Goal: Task Accomplishment & Management: Manage account settings

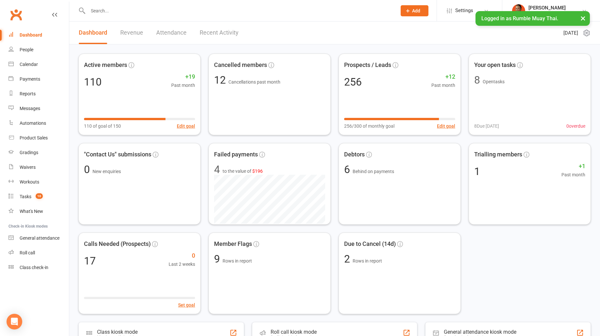
click at [256, 6] on input "text" at bounding box center [239, 10] width 306 height 9
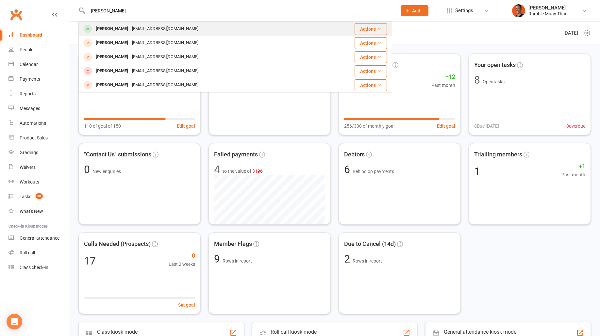
type input "patrick"
click at [178, 30] on div "Glasgowpatrick691@gmail.com" at bounding box center [165, 28] width 70 height 9
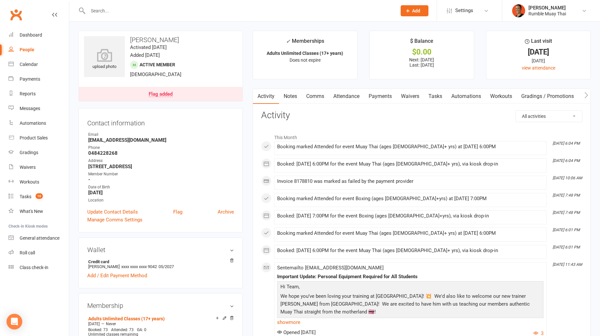
click at [585, 94] on icon "button" at bounding box center [587, 95] width 4 height 7
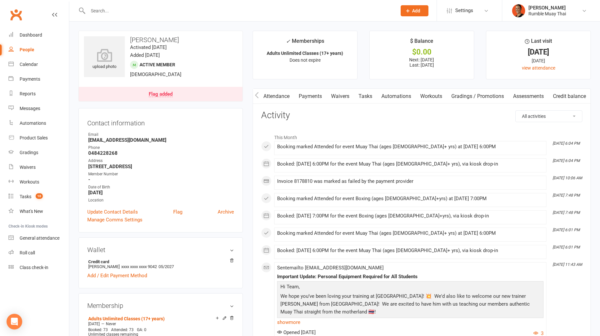
click at [317, 95] on link "Payments" at bounding box center [310, 96] width 32 height 15
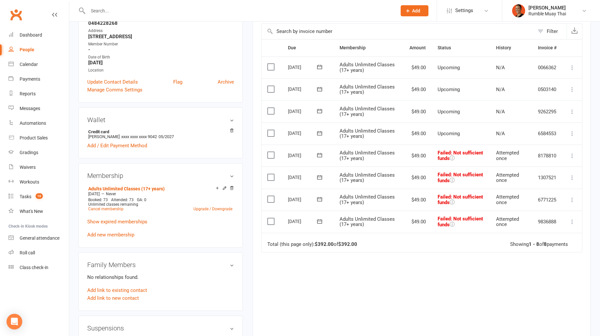
scroll to position [132, 0]
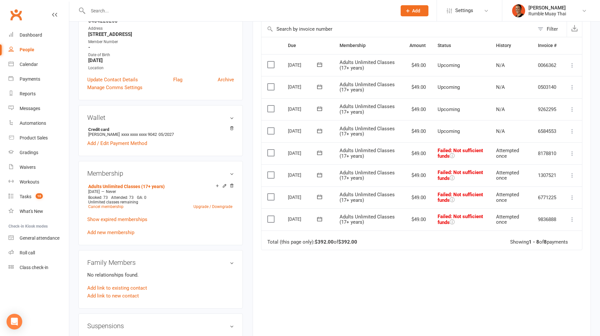
click at [573, 216] on button at bounding box center [573, 220] width 8 height 8
click at [559, 232] on link "Mark as Paid (Cash)" at bounding box center [543, 232] width 65 height 13
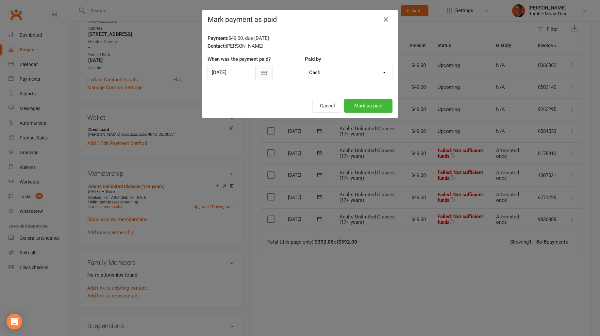
click at [263, 69] on button "button" at bounding box center [264, 73] width 18 height 14
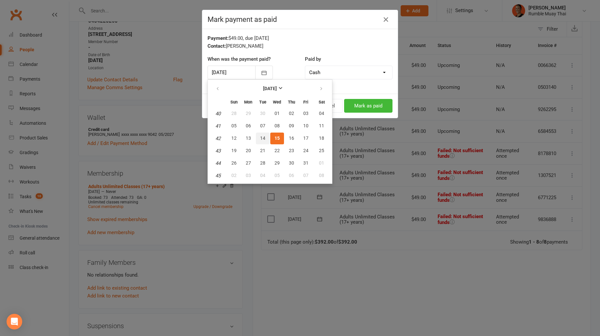
click at [259, 137] on button "14" at bounding box center [263, 139] width 14 height 12
type input "14 Oct 2025"
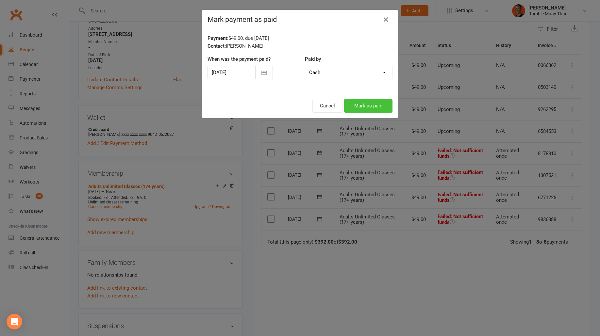
click at [359, 103] on button "Mark as paid" at bounding box center [368, 106] width 48 height 14
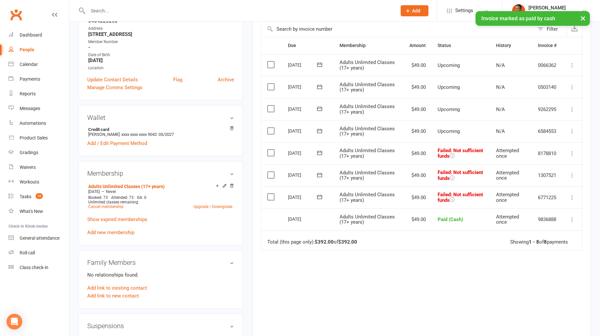
click at [577, 197] on td "Mark as Paid (Cash) Mark as Paid (POS) Mark as Paid (Other) Skip Retry now More…" at bounding box center [573, 198] width 20 height 22
click at [572, 195] on icon at bounding box center [572, 198] width 7 height 7
click at [544, 207] on link "Mark as Paid (Cash)" at bounding box center [543, 210] width 65 height 13
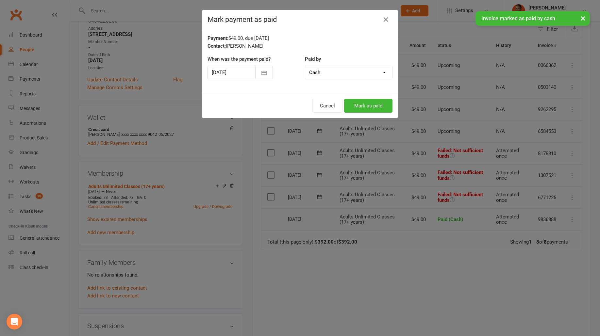
click at [242, 77] on div at bounding box center [240, 73] width 65 height 14
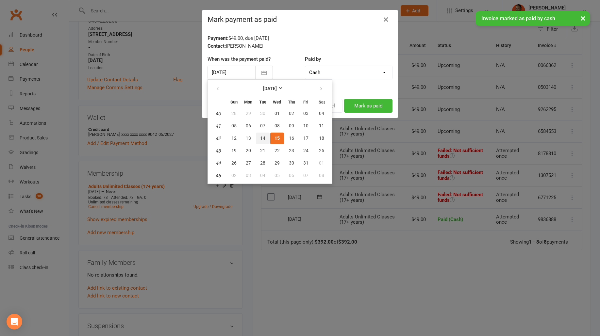
click at [260, 138] on span "14" at bounding box center [262, 138] width 5 height 5
type input "14 Oct 2025"
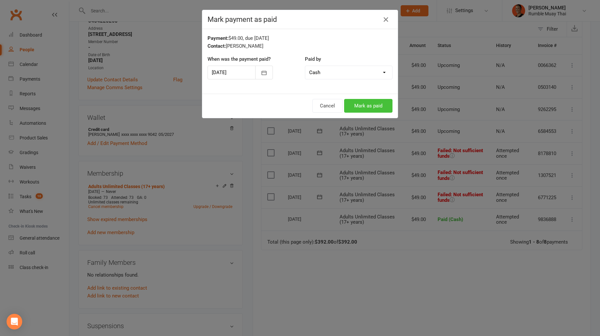
click at [360, 103] on button "Mark as paid" at bounding box center [368, 106] width 48 height 14
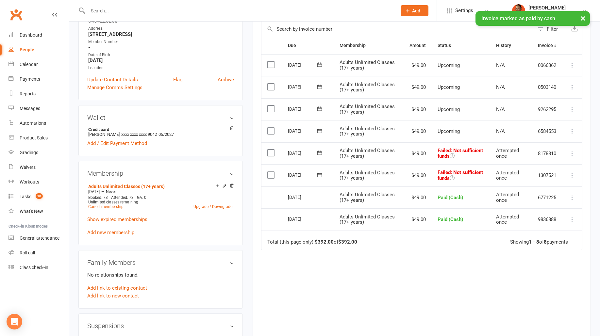
click at [575, 175] on icon at bounding box center [572, 175] width 7 height 7
click at [557, 188] on link "Mark as Paid (Cash)" at bounding box center [543, 188] width 65 height 13
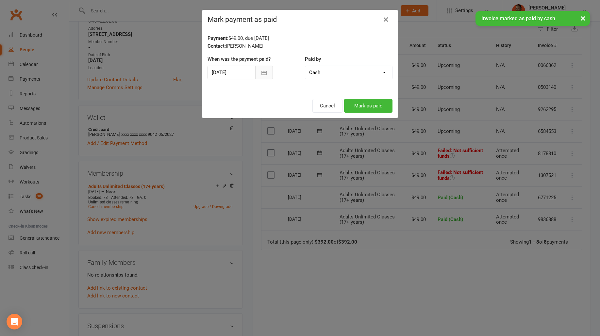
click at [259, 72] on button "button" at bounding box center [264, 73] width 18 height 14
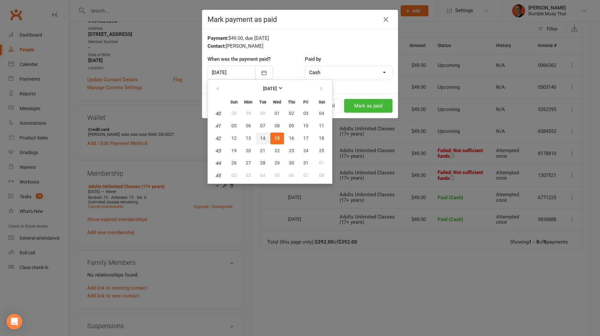
click at [260, 140] on span "14" at bounding box center [262, 138] width 5 height 5
type input "14 Oct 2025"
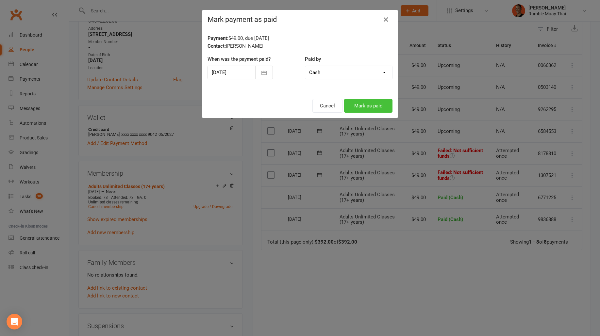
click at [369, 105] on button "Mark as paid" at bounding box center [368, 106] width 48 height 14
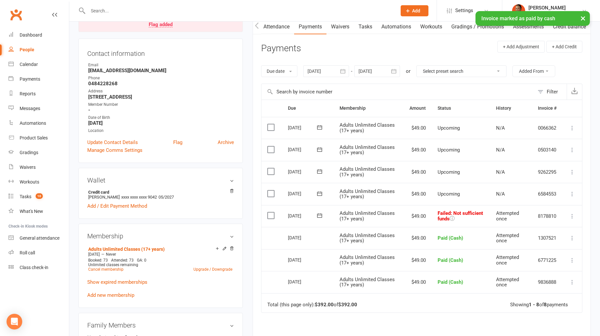
scroll to position [70, 0]
click at [342, 69] on icon "button" at bounding box center [343, 71] width 7 height 7
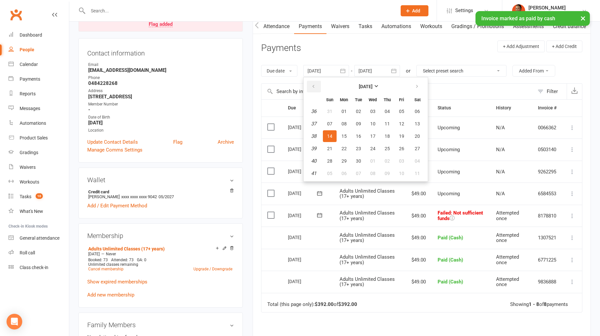
click at [318, 84] on button "button" at bounding box center [314, 87] width 14 height 12
click at [348, 122] on button "04" at bounding box center [344, 124] width 14 height 12
type input "04 Aug 2025"
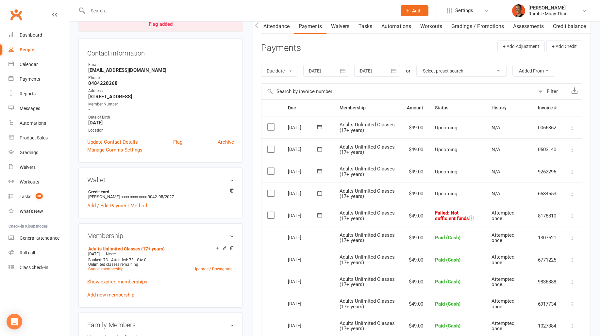
click at [573, 213] on icon at bounding box center [572, 216] width 7 height 7
click at [562, 230] on link "Mark as Paid (Cash)" at bounding box center [543, 228] width 65 height 13
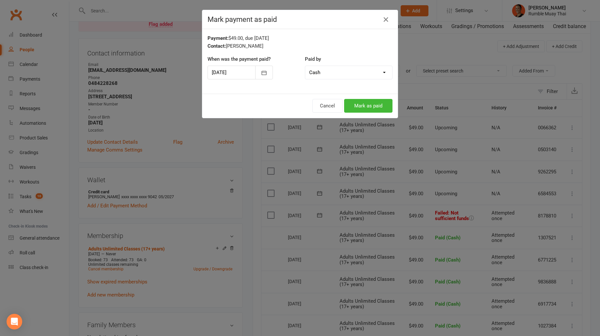
click at [261, 83] on div "When was the payment paid? 15 Oct 2025 Paid by Cash POS Other method" at bounding box center [300, 71] width 195 height 33
click at [260, 71] on button "button" at bounding box center [264, 73] width 18 height 14
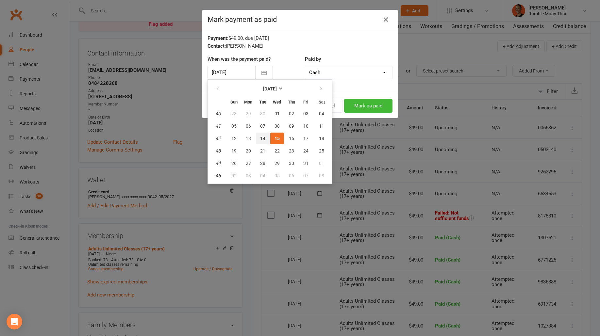
click at [263, 141] on button "14" at bounding box center [263, 139] width 14 height 12
type input "14 Oct 2025"
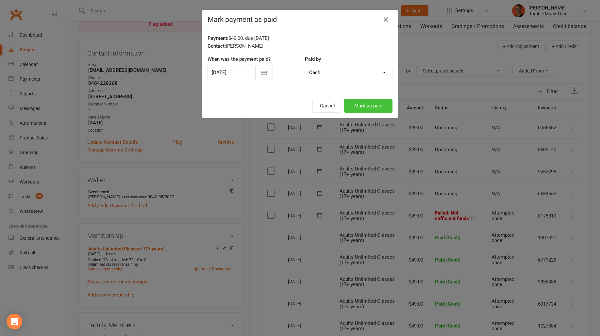
click at [367, 104] on button "Mark as paid" at bounding box center [368, 106] width 48 height 14
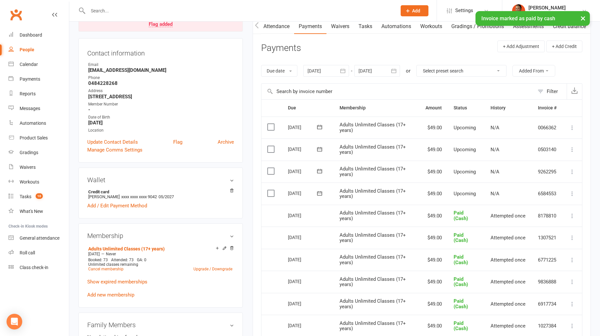
click at [573, 192] on icon at bounding box center [572, 194] width 7 height 7
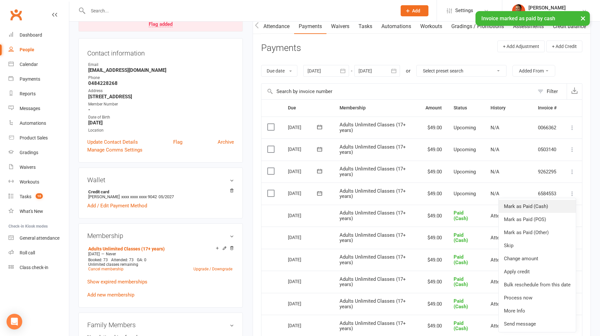
click at [556, 209] on link "Mark as Paid (Cash)" at bounding box center [537, 206] width 77 height 13
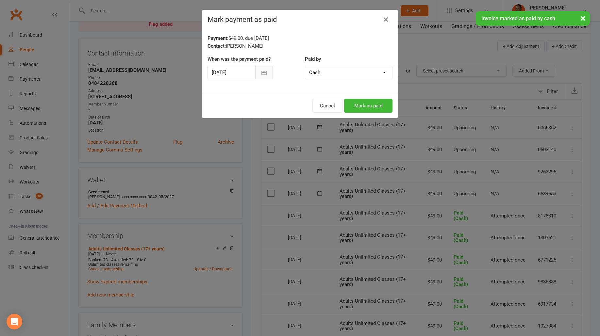
click at [270, 76] on button "button" at bounding box center [264, 73] width 18 height 14
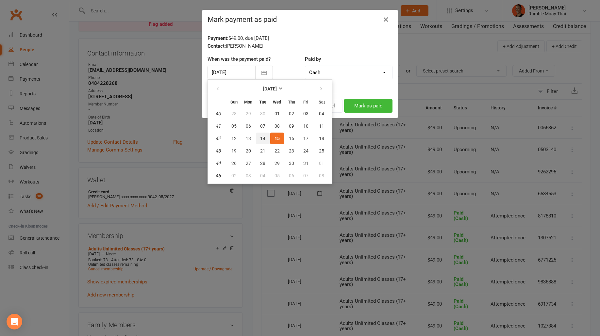
click at [265, 134] on button "14" at bounding box center [263, 139] width 14 height 12
type input "14 Oct 2025"
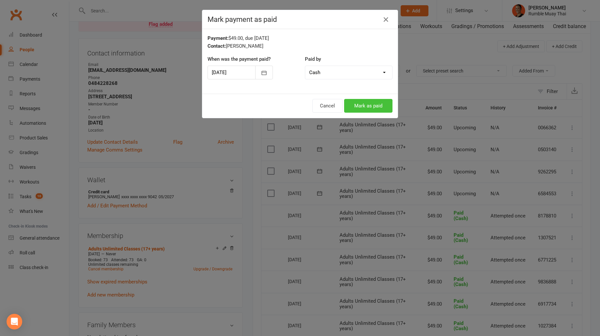
click at [358, 105] on button "Mark as paid" at bounding box center [368, 106] width 48 height 14
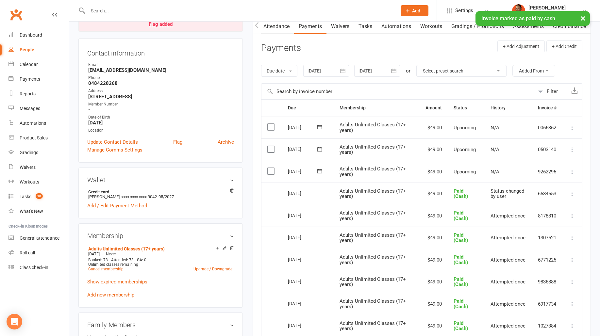
click at [157, 11] on div "× Invoice marked as paid by cash" at bounding box center [296, 11] width 592 height 0
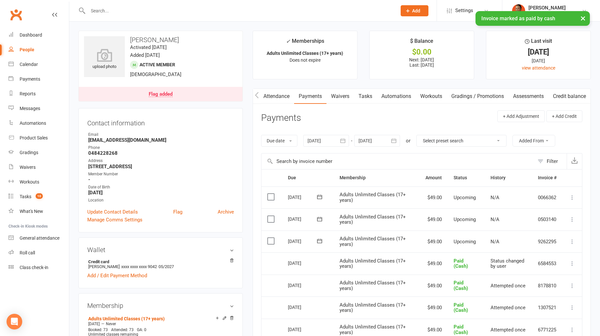
click at [159, 95] on div "Flag added" at bounding box center [161, 94] width 24 height 5
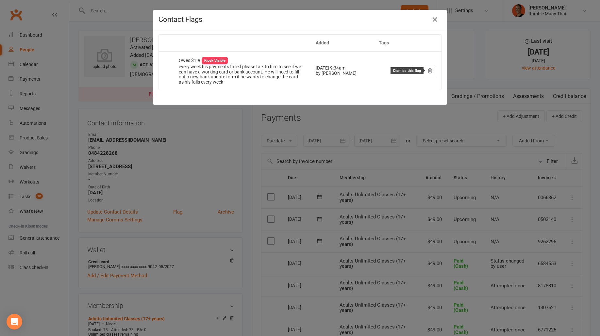
click at [430, 73] on icon at bounding box center [430, 71] width 6 height 6
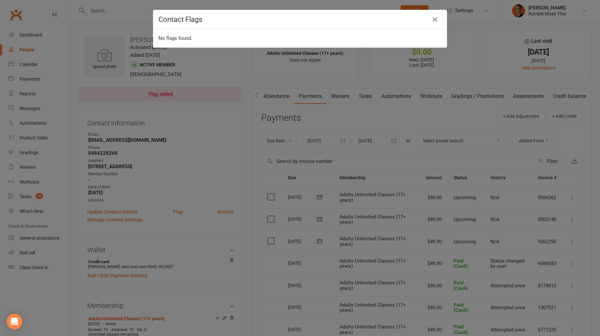
click at [316, 109] on div "Contact Flags No flags found." at bounding box center [300, 168] width 600 height 336
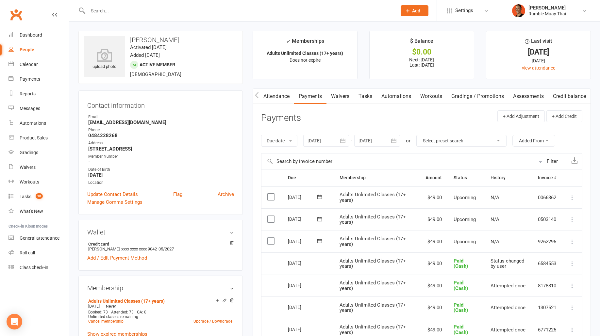
click at [302, 98] on link "Payments" at bounding box center [310, 96] width 32 height 15
click at [343, 94] on link "Waivers" at bounding box center [340, 96] width 27 height 15
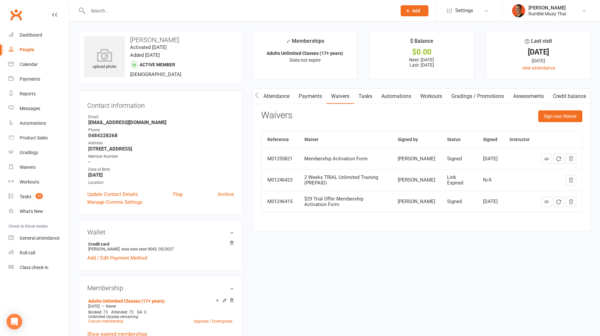
click at [279, 91] on link "Attendance" at bounding box center [276, 96] width 35 height 15
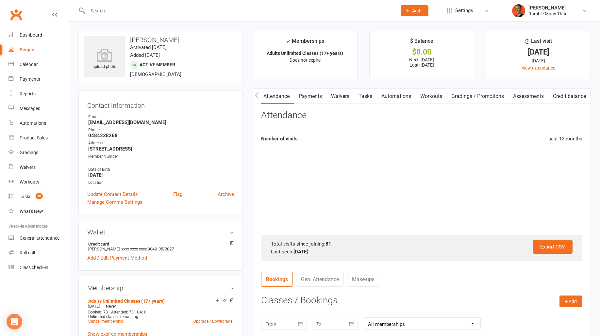
click at [254, 91] on button "button" at bounding box center [257, 96] width 8 height 15
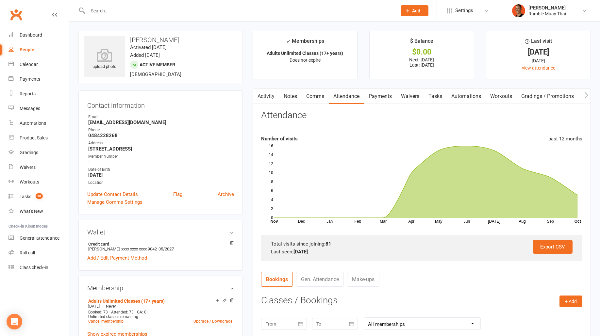
click at [293, 97] on link "Notes" at bounding box center [290, 96] width 23 height 15
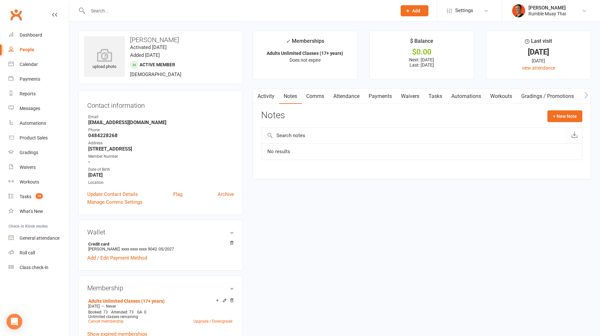
click at [263, 95] on link "Activity" at bounding box center [266, 96] width 26 height 15
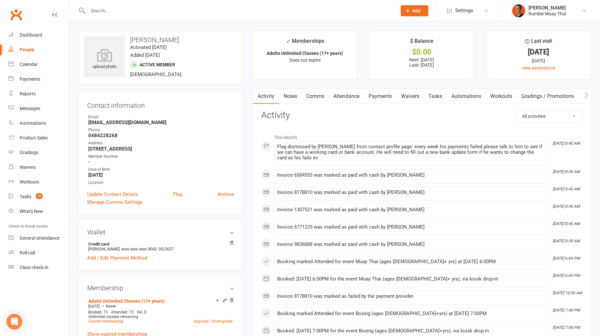
click at [546, 117] on select "All activities Bookings / Attendances Communications Notes Failed SMSes Grading…" at bounding box center [549, 116] width 66 height 11
select select "NoteLogEntry"
click at [516, 111] on select "All activities Bookings / Attendances Communications Notes Failed SMSes Grading…" at bounding box center [549, 116] width 66 height 11
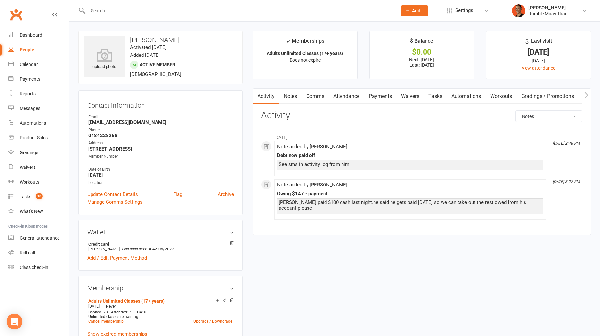
click at [294, 101] on link "Notes" at bounding box center [290, 96] width 23 height 15
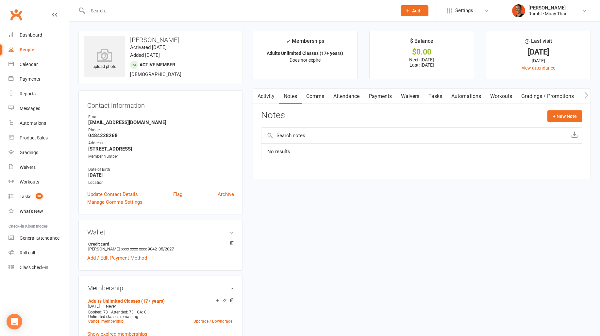
click at [264, 95] on link "Activity" at bounding box center [266, 96] width 26 height 15
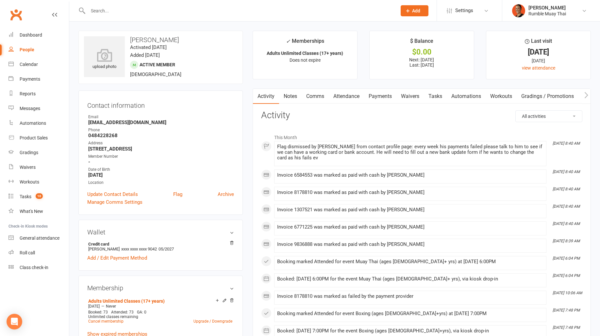
click at [553, 115] on select "All activities Bookings / Attendances Communications Notes Failed SMSes Grading…" at bounding box center [549, 116] width 66 height 11
select select "NoteLogEntry"
click at [516, 111] on select "All activities Bookings / Attendances Communications Notes Failed SMSes Grading…" at bounding box center [549, 116] width 66 height 11
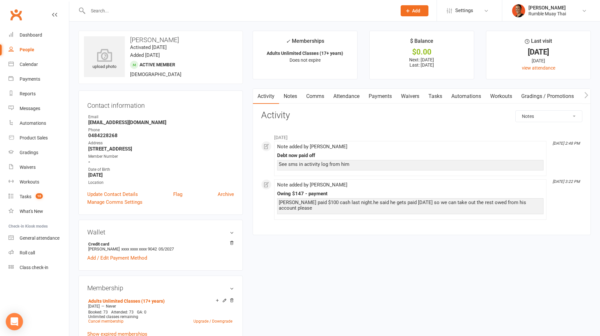
click at [16, 321] on icon "Open Intercom Messenger" at bounding box center [14, 322] width 8 height 9
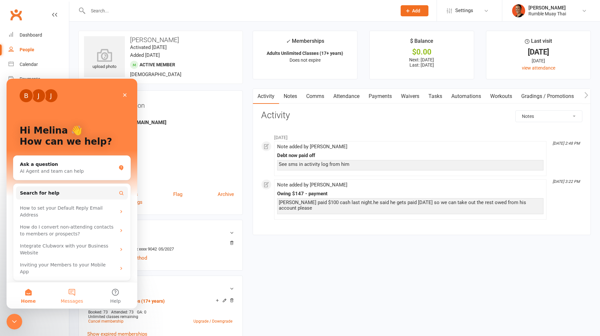
click at [61, 304] on button "Messages" at bounding box center [71, 296] width 43 height 26
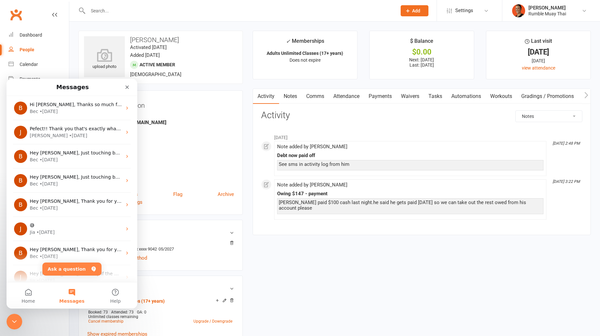
click at [574, 144] on icon "Jun 16, 2:48 PM" at bounding box center [566, 143] width 27 height 5
click at [298, 91] on link "Notes" at bounding box center [290, 96] width 23 height 15
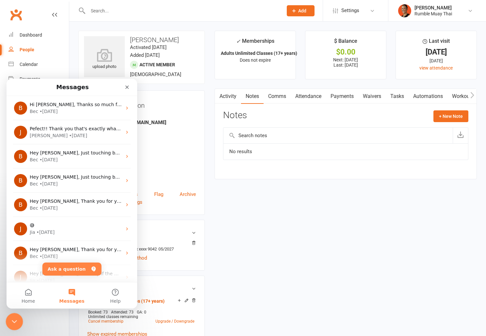
click at [13, 321] on icon "Close Intercom Messenger" at bounding box center [13, 321] width 8 height 8
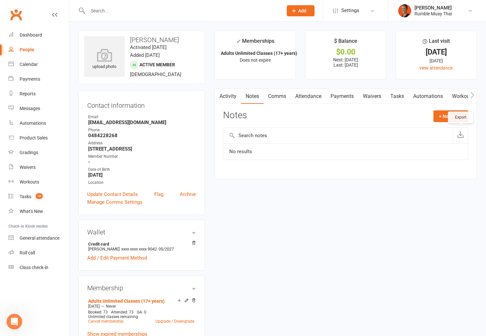
click at [457, 131] on button "button" at bounding box center [460, 136] width 15 height 16
click at [35, 69] on link "Calendar" at bounding box center [39, 64] width 60 height 15
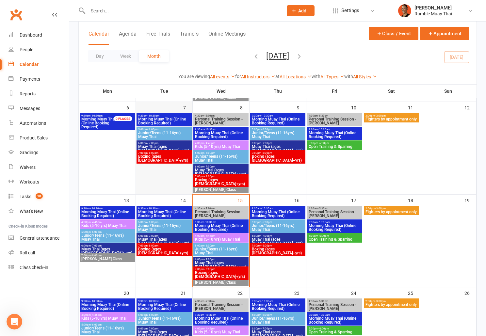
scroll to position [151, 0]
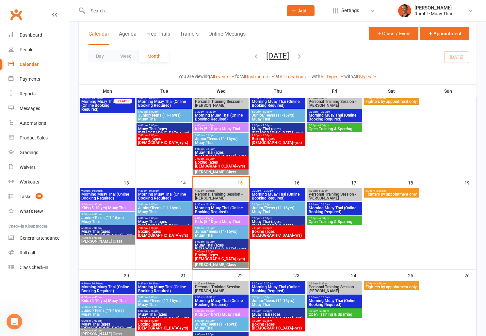
click at [243, 251] on span "7:00pm - 8:00pm" at bounding box center [221, 251] width 53 height 3
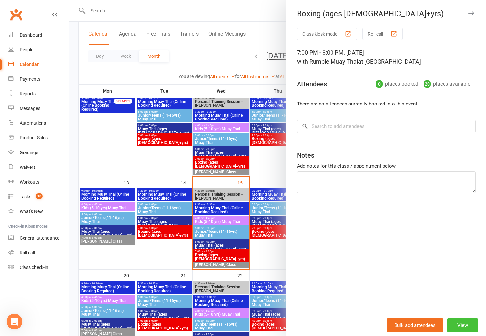
click at [464, 328] on button "View" at bounding box center [463, 326] width 31 height 14
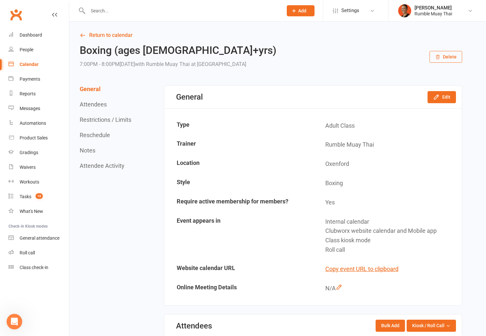
click at [447, 57] on button "Delete" at bounding box center [446, 57] width 33 height 12
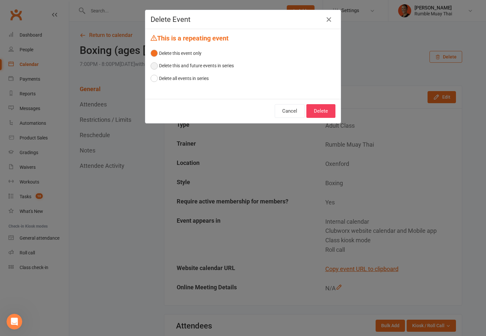
click at [205, 65] on button "Delete this and future events in series" at bounding box center [192, 66] width 83 height 12
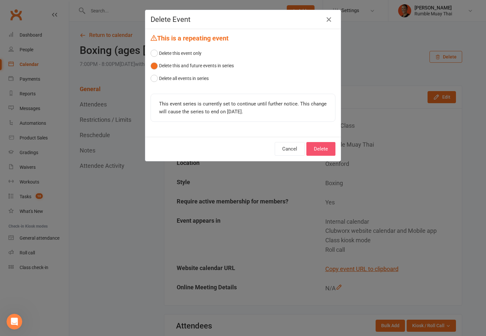
click at [318, 150] on button "Delete" at bounding box center [321, 149] width 29 height 14
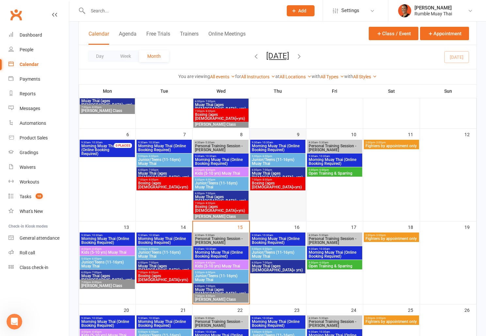
scroll to position [112, 0]
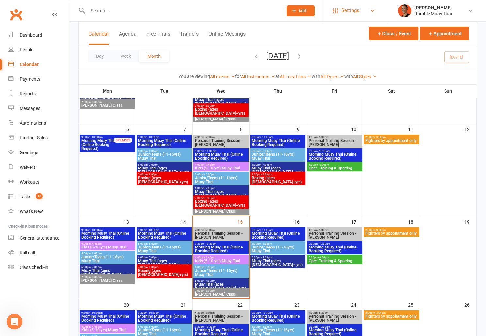
click at [355, 9] on span "Settings" at bounding box center [351, 10] width 18 height 15
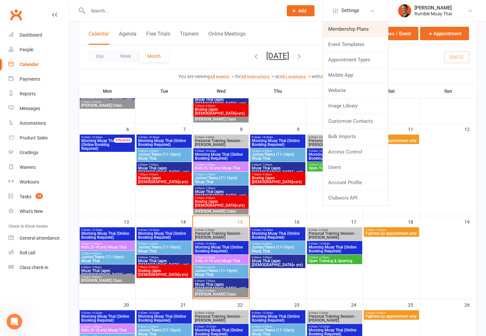
click at [353, 26] on link "Membership Plans" at bounding box center [355, 29] width 65 height 15
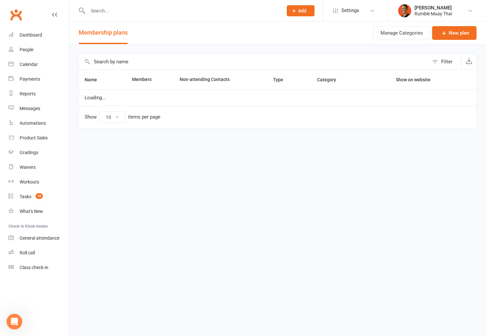
select select "100"
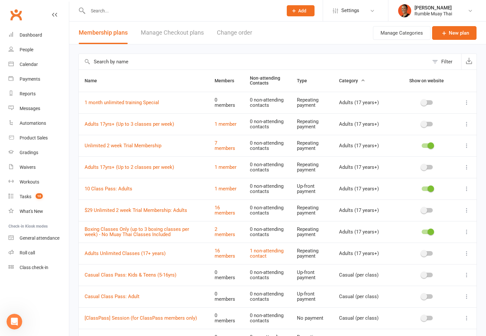
click at [229, 62] on input "text" at bounding box center [254, 62] width 350 height 16
click at [171, 61] on input "text" at bounding box center [254, 62] width 350 height 16
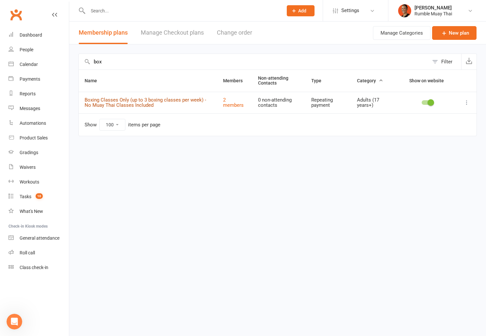
type input "box"
click at [186, 101] on link "Boxing Classes Only (up to 3 boxing classes per week) - No Muay Thai Classes In…" at bounding box center [146, 102] width 122 height 11
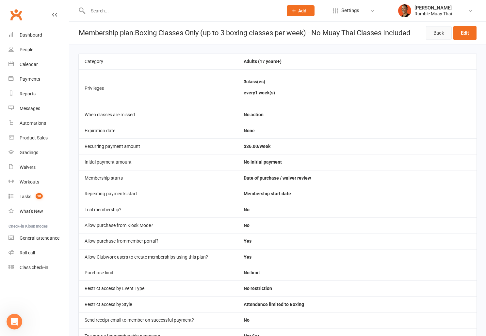
click at [432, 35] on link "Back" at bounding box center [439, 33] width 26 height 14
select select "100"
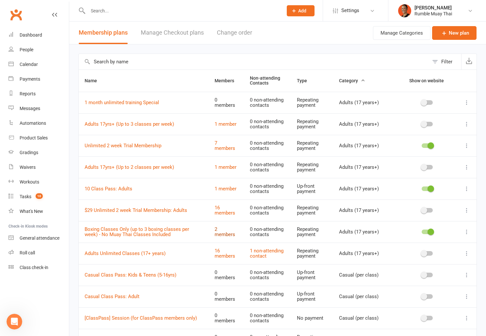
click at [221, 236] on link "2 members" at bounding box center [225, 232] width 21 height 11
click at [30, 64] on div "Calendar" at bounding box center [29, 64] width 18 height 5
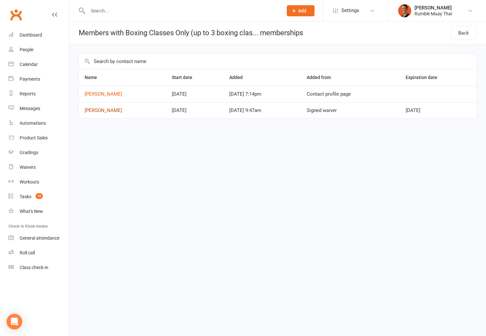
click at [101, 109] on link "Jay Evans" at bounding box center [104, 111] width 38 height 6
click at [109, 97] on td "Daniel Jones" at bounding box center [122, 94] width 87 height 16
click at [107, 94] on link "Daniel Jones" at bounding box center [104, 94] width 38 height 6
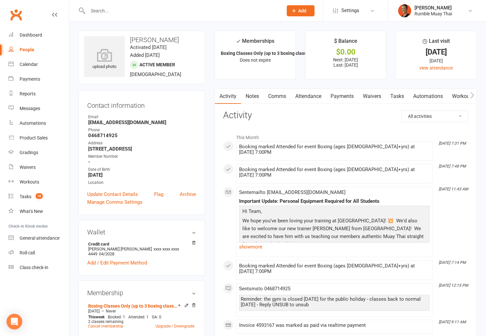
click at [343, 93] on link "Payments" at bounding box center [342, 96] width 32 height 15
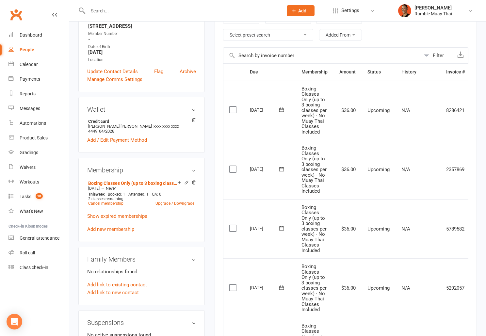
scroll to position [126, 0]
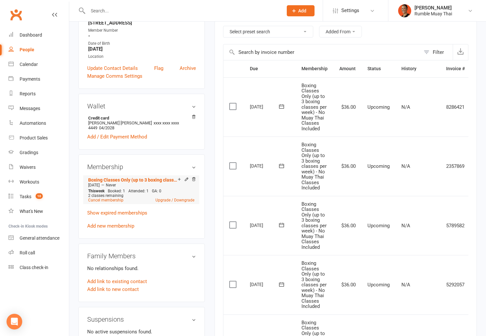
click at [185, 179] on div "Add make-up class" at bounding box center [202, 180] width 37 height 7
click at [185, 177] on icon at bounding box center [186, 179] width 5 height 5
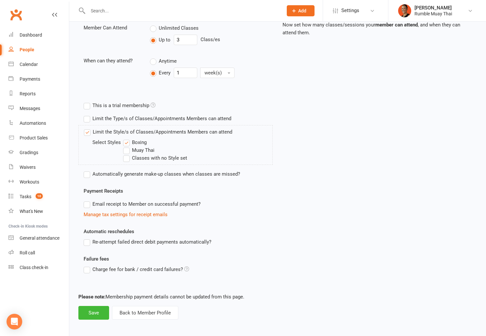
scroll to position [161, 0]
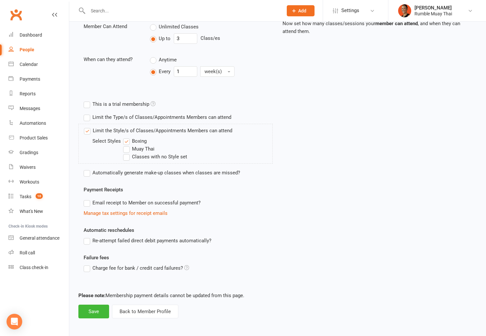
click at [120, 134] on div "Limit the Style/s of Classes/Appointments Members can attend Select Styles Boxi…" at bounding box center [158, 144] width 148 height 34
click at [118, 130] on label "Limit the Style/s of Classes/Appointments Members can attend" at bounding box center [158, 131] width 148 height 8
click at [88, 127] on input "Limit the Style/s of Classes/Appointments Members can attend" at bounding box center [86, 127] width 4 height 0
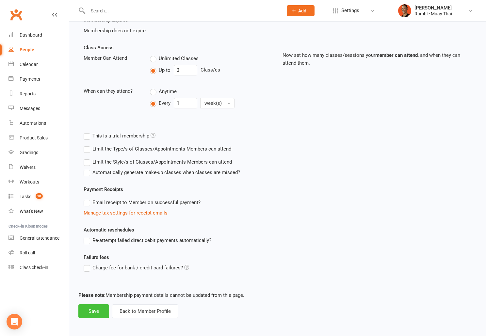
click at [90, 309] on button "Save" at bounding box center [93, 312] width 31 height 14
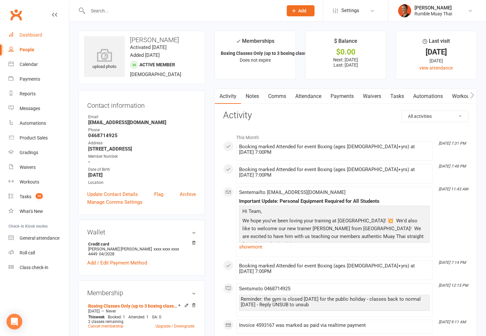
click at [31, 36] on div "Dashboard" at bounding box center [31, 34] width 23 height 5
click at [186, 303] on icon at bounding box center [186, 305] width 5 height 5
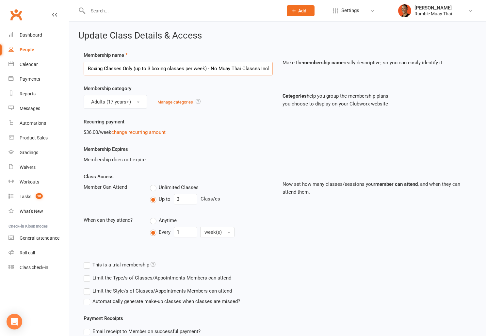
click at [139, 69] on input "Boxing Classes Only (up to 3 boxing classes per week) - No Muay Thai Classes In…" at bounding box center [178, 69] width 189 height 14
click at [131, 70] on input "Boxing Classes Only (up to 3 boxing classes per week) - No Muay Thai Classes In…" at bounding box center [178, 69] width 189 height 14
drag, startPoint x: 132, startPoint y: 69, endPoint x: 66, endPoint y: 68, distance: 66.4
click at [66, 68] on ui-view "Prospect Member Non-attending contact Class / event Appointment Grading event T…" at bounding box center [243, 229] width 486 height 455
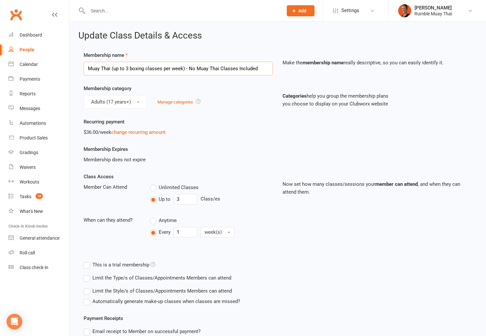
drag, startPoint x: 188, startPoint y: 66, endPoint x: 292, endPoint y: 67, distance: 103.7
click at [292, 67] on div "Membership name Muay Thai (up to 3 boxing classes per week) - No Muay Thai Clas…" at bounding box center [278, 67] width 398 height 33
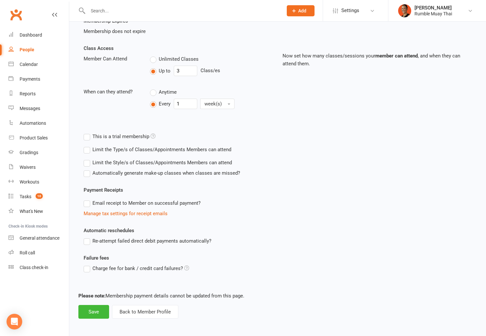
scroll to position [129, 0]
type input "Muay Thai (up to 3 boxing classes per week)"
click at [94, 311] on button "Save" at bounding box center [93, 312] width 31 height 14
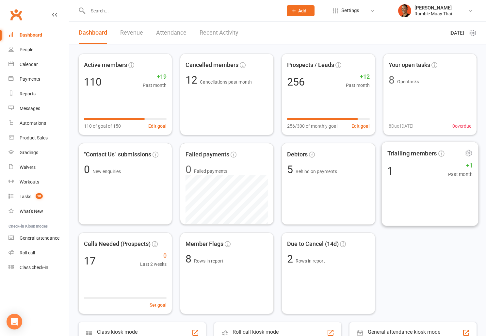
click at [421, 265] on div "Active members 110 +19 Past month 110 of goal of 150 Edit goal Cancelled member…" at bounding box center [277, 184] width 399 height 261
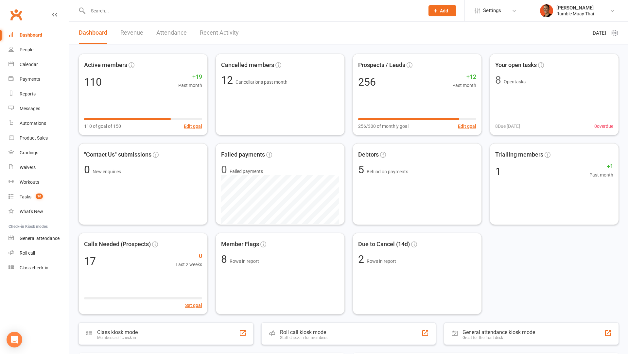
click at [253, 8] on input "text" at bounding box center [253, 10] width 334 height 9
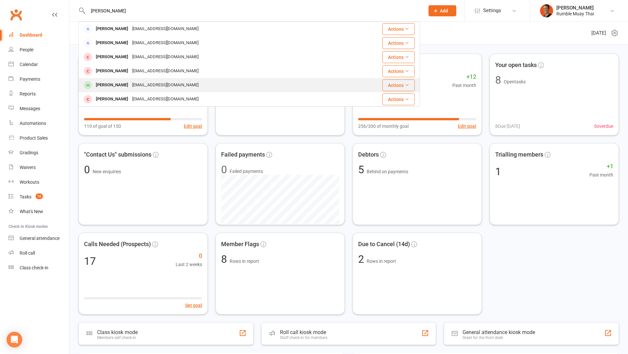
type input "craig"
click at [140, 82] on div "exclusiveinkaustralia@gmail.com" at bounding box center [165, 84] width 70 height 9
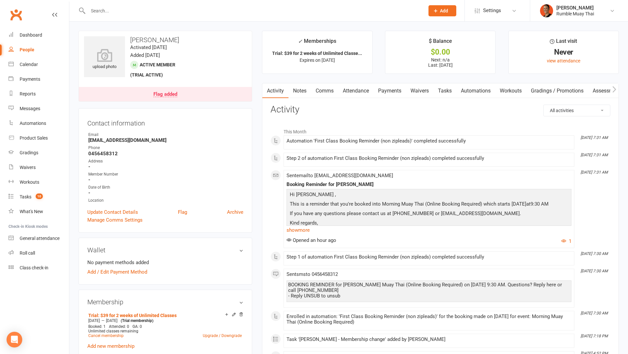
click at [170, 93] on div "Flag added" at bounding box center [165, 94] width 24 height 5
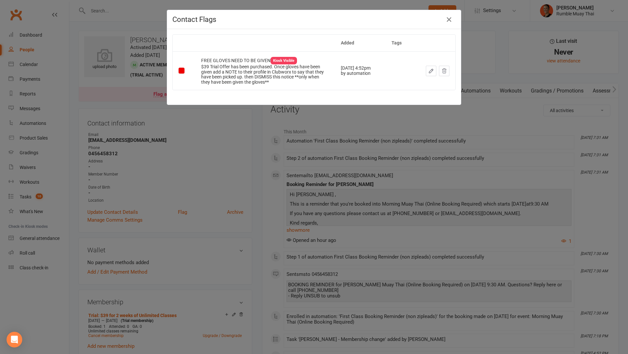
click at [383, 104] on div "Contact Flags Added Tags FREE GLOVES NEED TO BE GIVEN Kiosk Visible $39 Trial O…" at bounding box center [314, 177] width 628 height 354
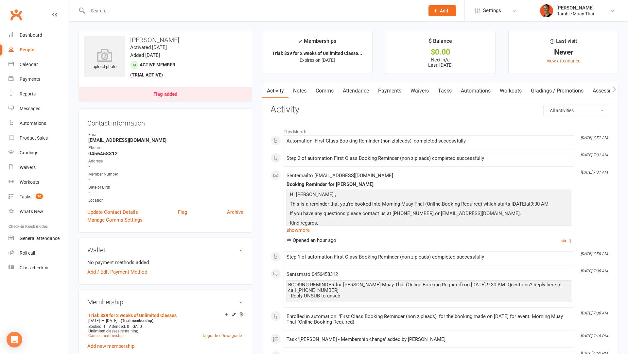
click at [399, 86] on link "Payments" at bounding box center [389, 90] width 32 height 15
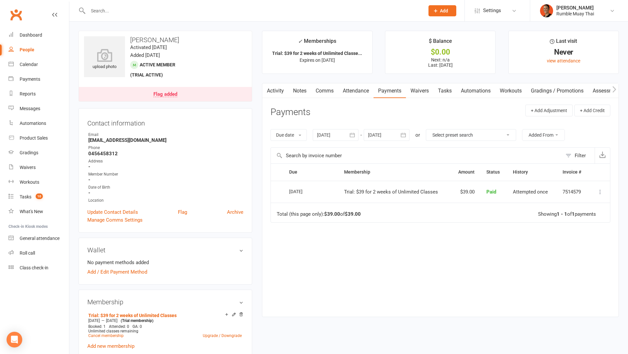
click at [426, 90] on link "Waivers" at bounding box center [419, 90] width 27 height 15
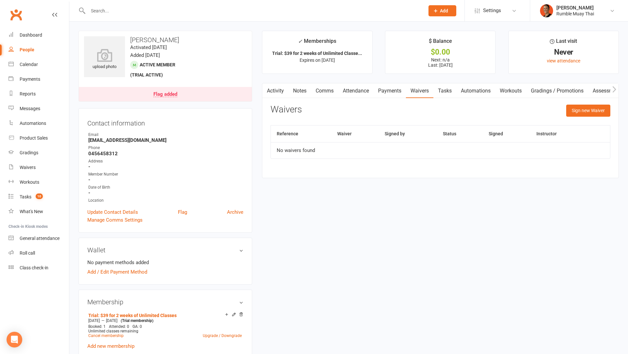
click at [362, 90] on link "Attendance" at bounding box center [355, 90] width 35 height 15
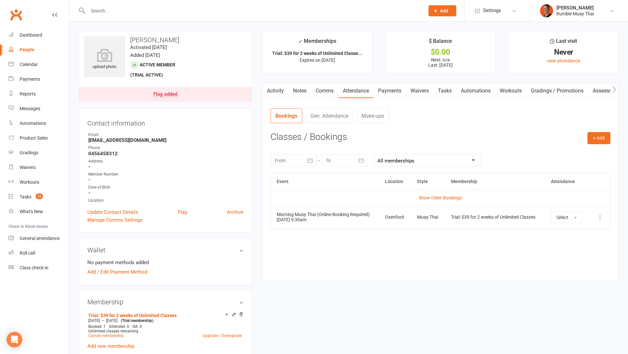
click at [474, 216] on div "Trial: $39 for 2 weeks of Unlimited Classes" at bounding box center [495, 217] width 88 height 5
click at [299, 220] on td "Morning Muay Thai (Online Booking Required) 15 Oct 2025 9:30am" at bounding box center [325, 217] width 109 height 23
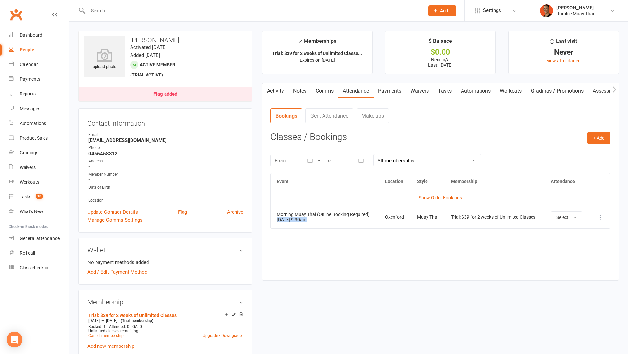
click at [299, 220] on td "Morning Muay Thai (Online Booking Required) 15 Oct 2025 9:30am" at bounding box center [325, 217] width 109 height 23
click at [299, 213] on div "Morning Muay Thai (Online Booking Required)" at bounding box center [325, 214] width 97 height 5
click at [297, 218] on td "Morning Muay Thai (Online Booking Required) 15 Oct 2025 9:30am" at bounding box center [325, 217] width 109 height 23
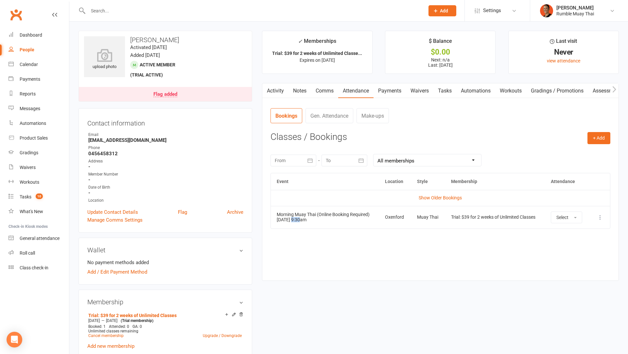
click at [297, 218] on td "Morning Muay Thai (Online Booking Required) 15 Oct 2025 9:30am" at bounding box center [325, 217] width 109 height 23
click at [472, 215] on div "Trial: $39 for 2 weeks of Unlimited Classes" at bounding box center [495, 217] width 88 height 5
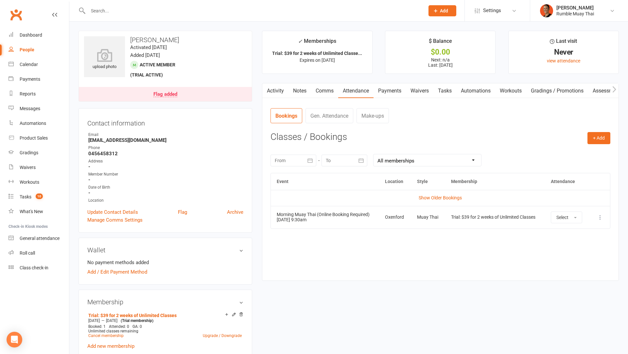
click at [335, 214] on div "Morning Muay Thai (Online Booking Required)" at bounding box center [325, 214] width 97 height 5
click at [449, 117] on nav "Bookings Gen. Attendance Make-ups" at bounding box center [440, 118] width 340 height 20
click at [26, 61] on link "Calendar" at bounding box center [39, 64] width 60 height 15
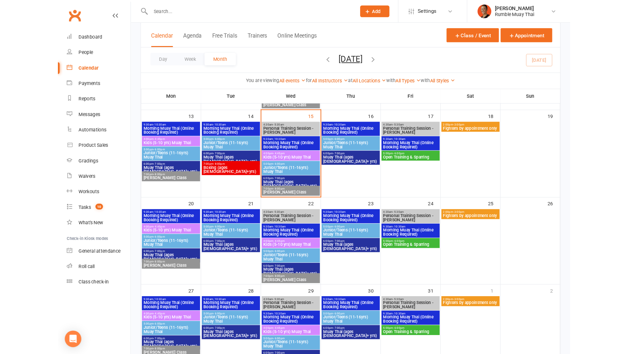
scroll to position [224, 0]
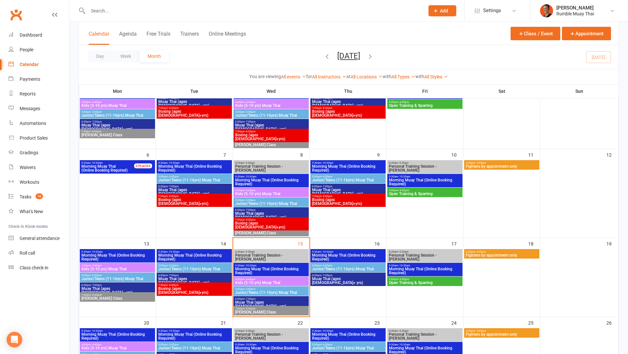
scroll to position [88, 0]
